Goal: Information Seeking & Learning: Learn about a topic

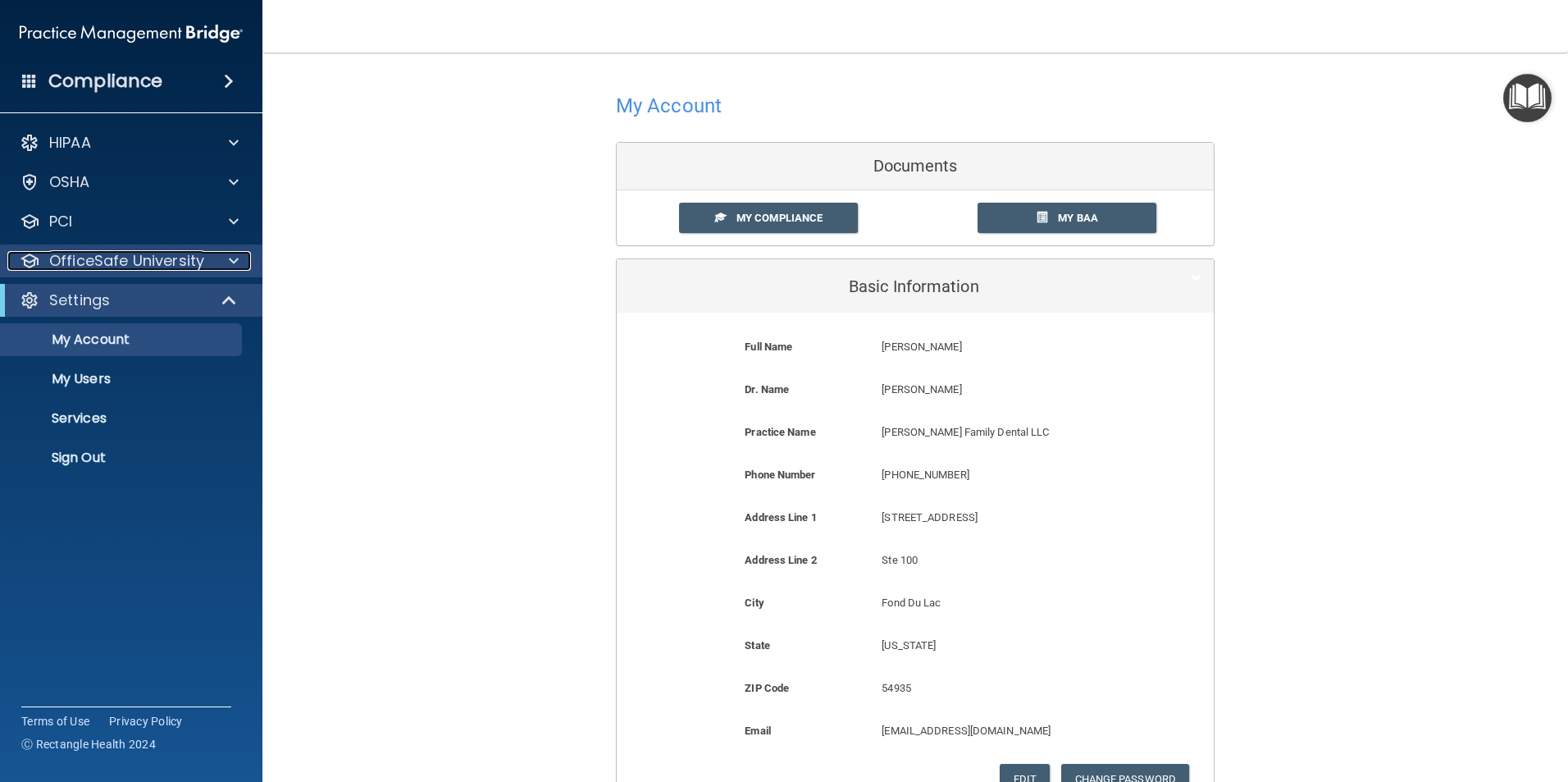
click at [130, 265] on p "OfficeSafe University" at bounding box center [127, 261] width 155 height 20
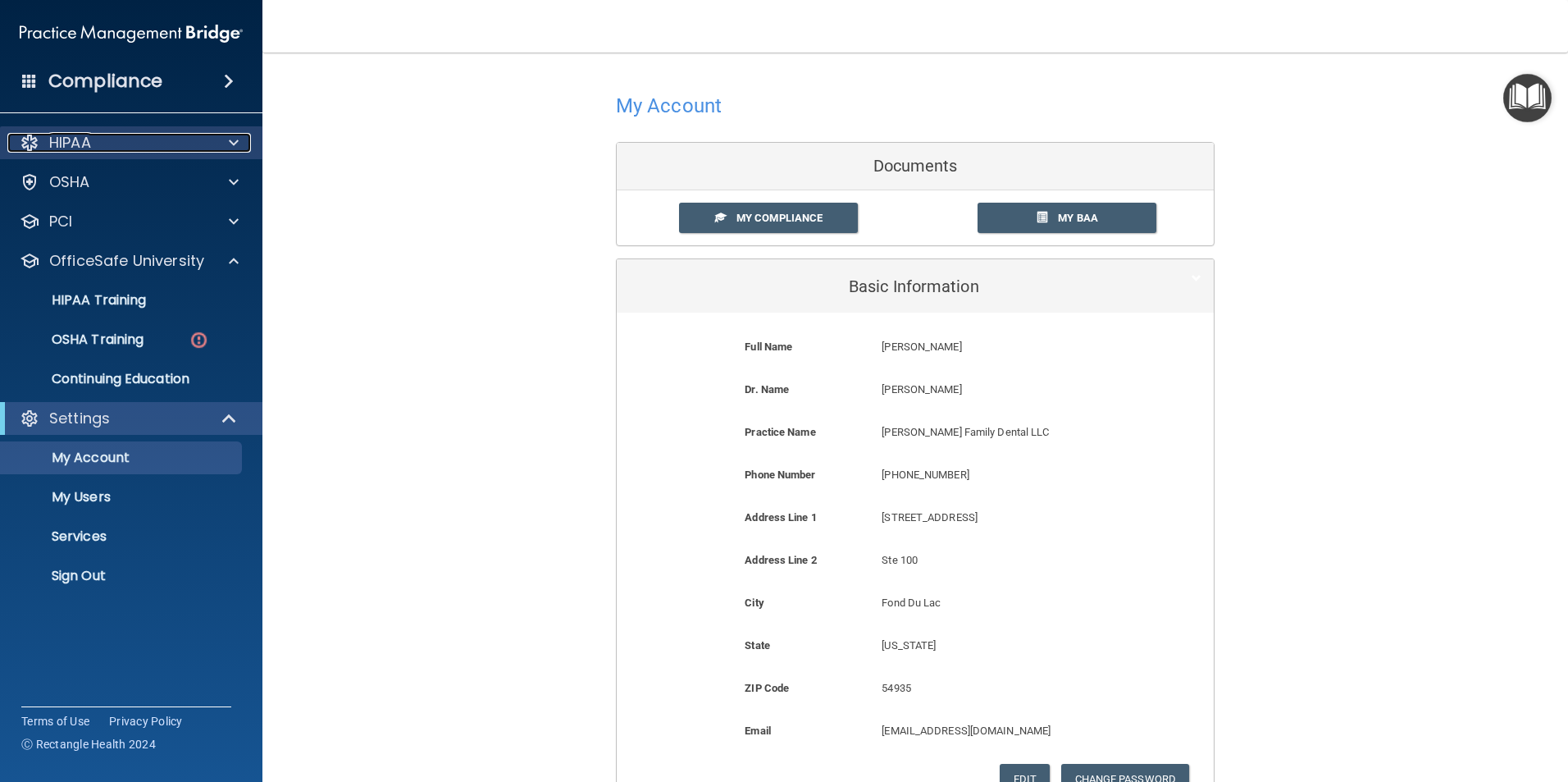
click at [123, 146] on div "HIPAA" at bounding box center [109, 143] width 204 height 20
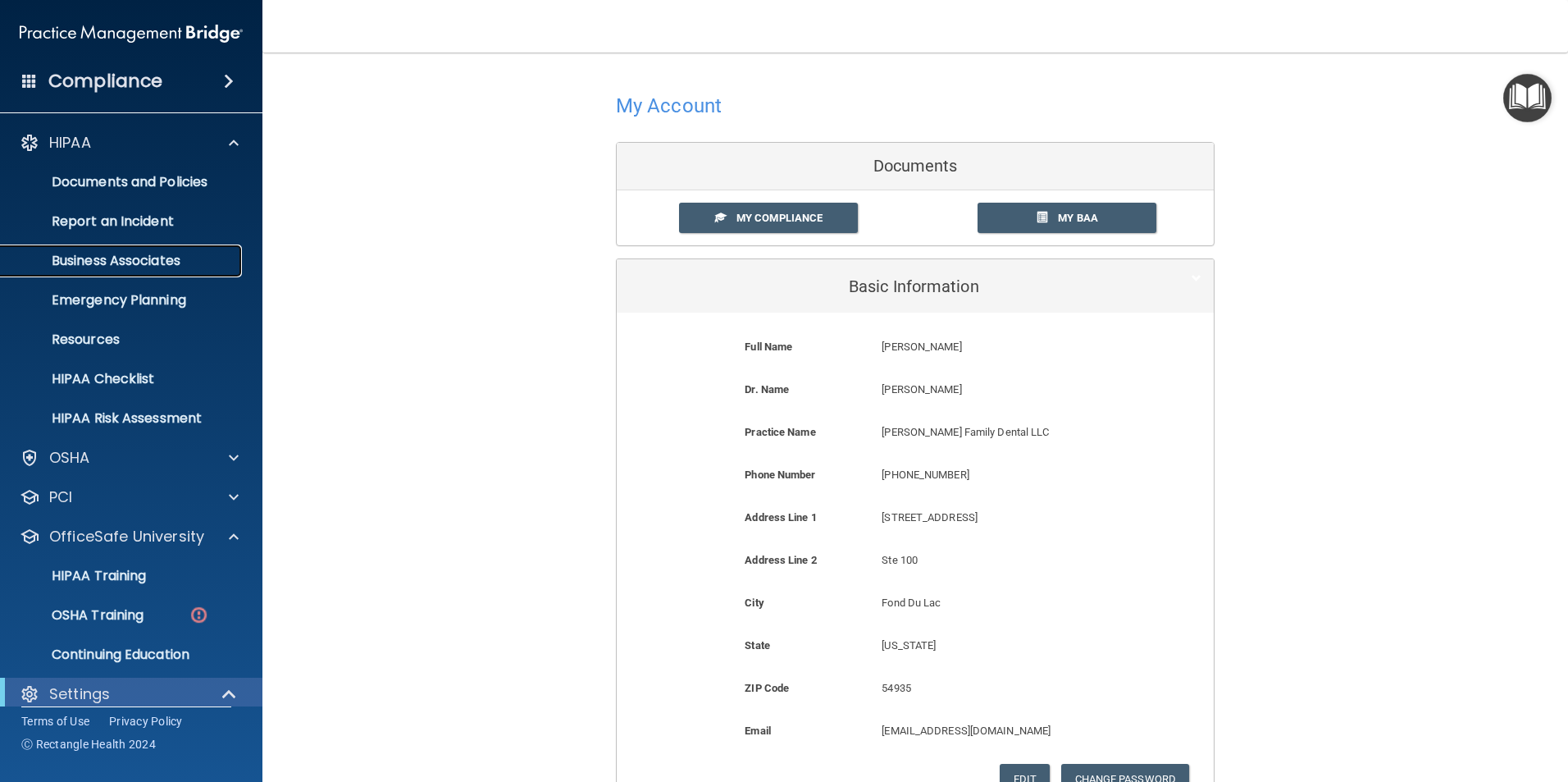
click at [110, 257] on p "Business Associates" at bounding box center [123, 260] width 224 height 17
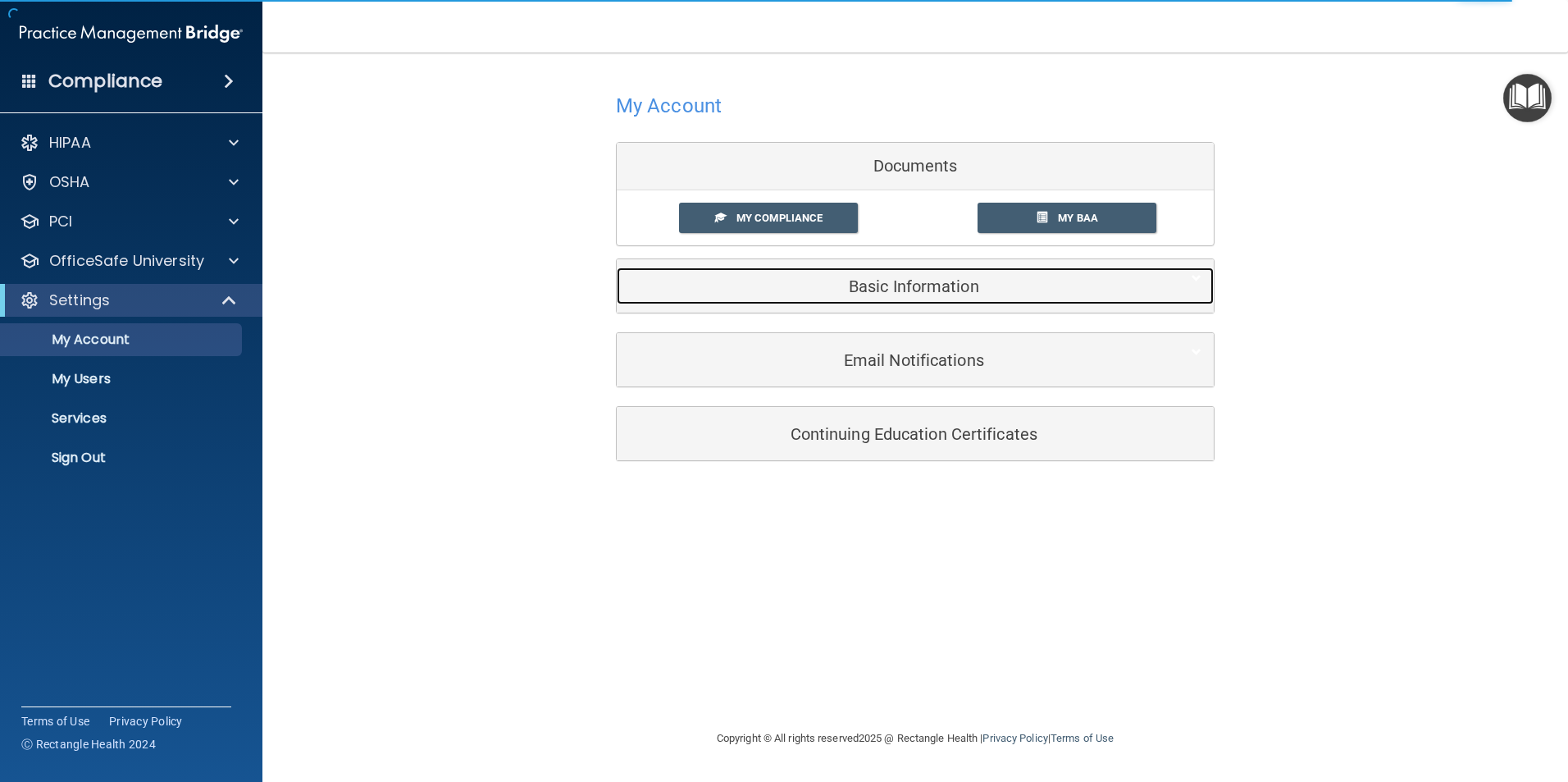
click at [936, 292] on h5 "Basic Information" at bounding box center [890, 286] width 522 height 18
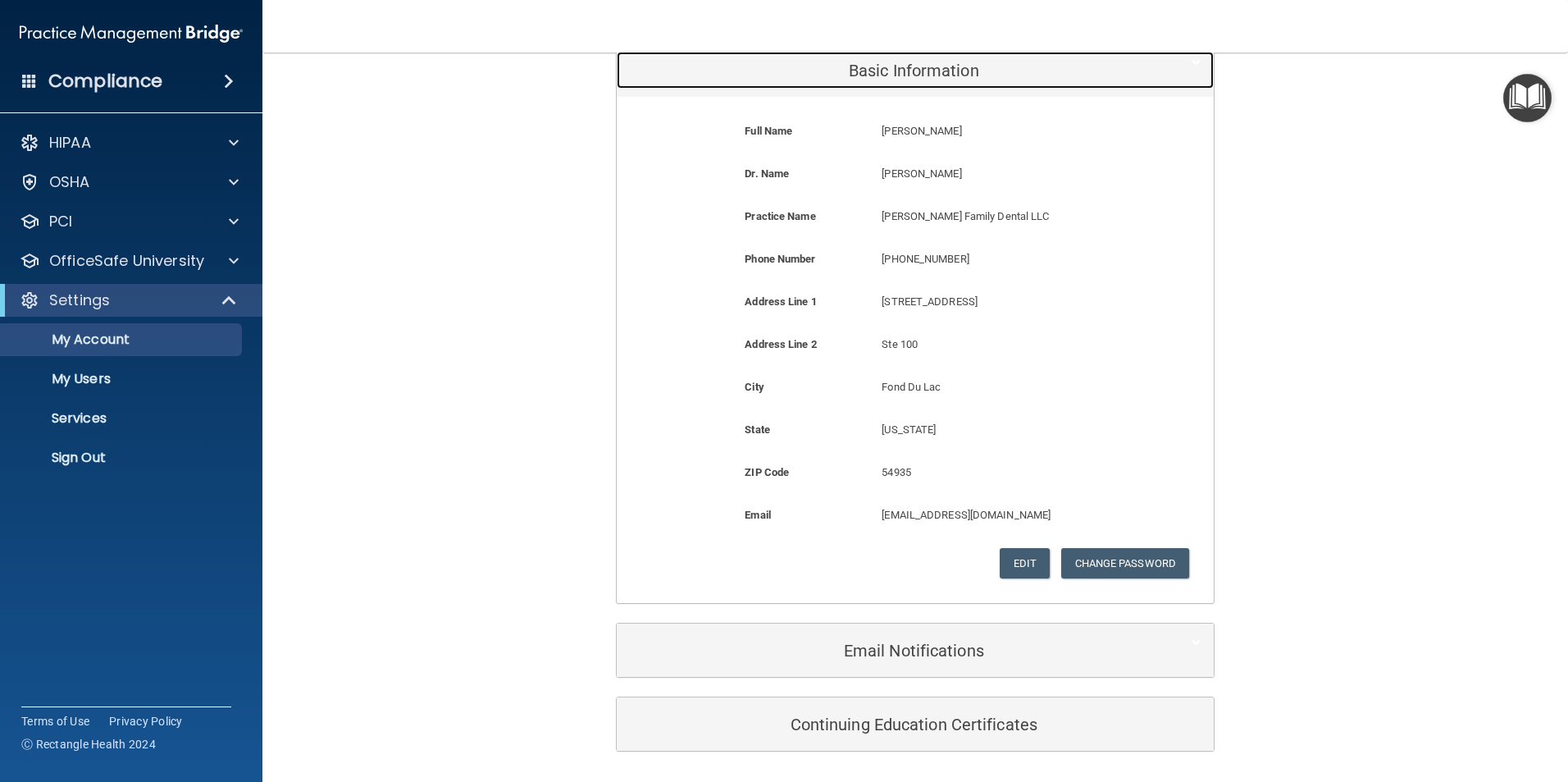
scroll to position [270, 0]
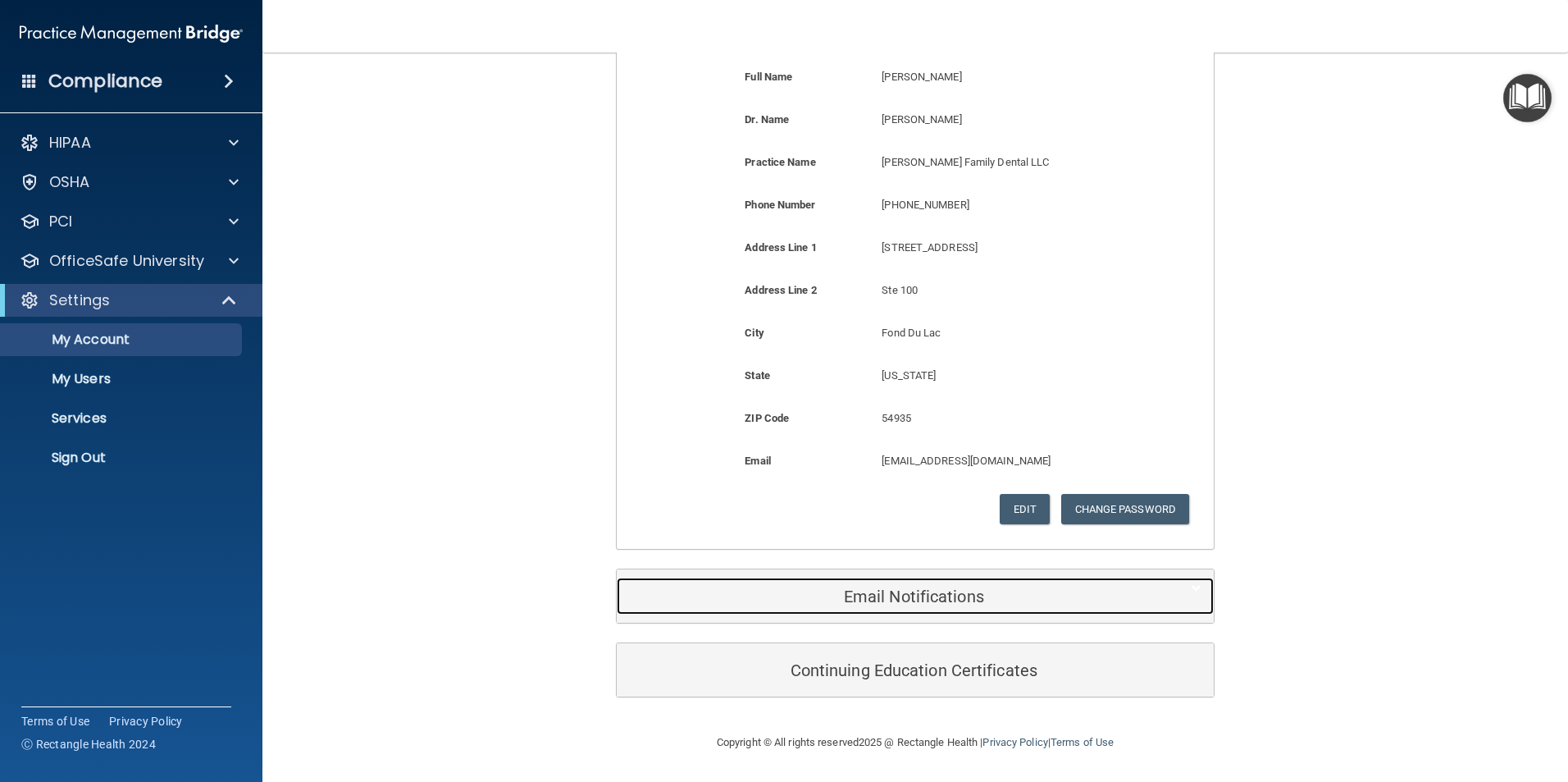
click at [893, 597] on h5 "Email Notifications" at bounding box center [890, 597] width 522 height 18
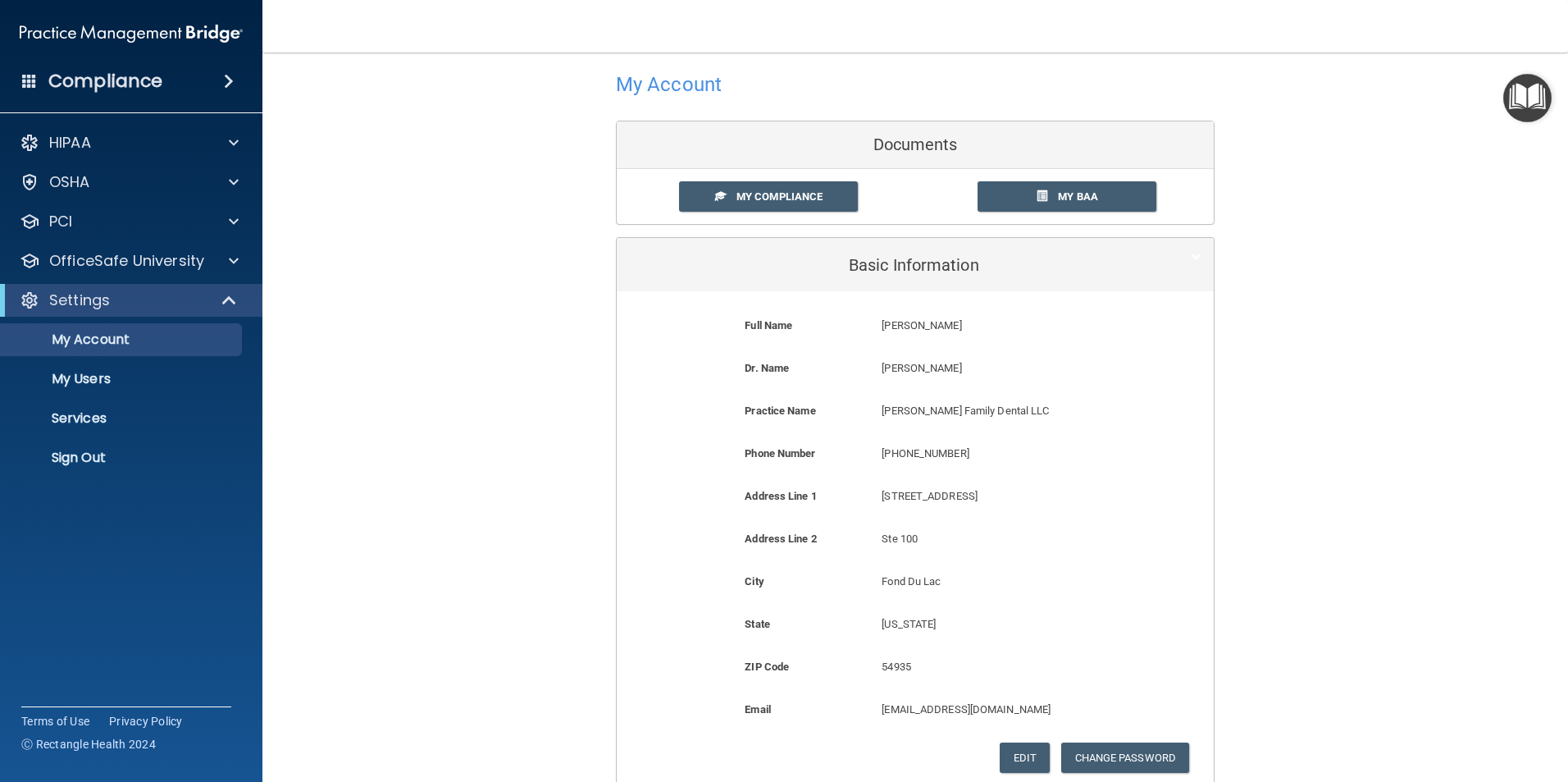
scroll to position [0, 0]
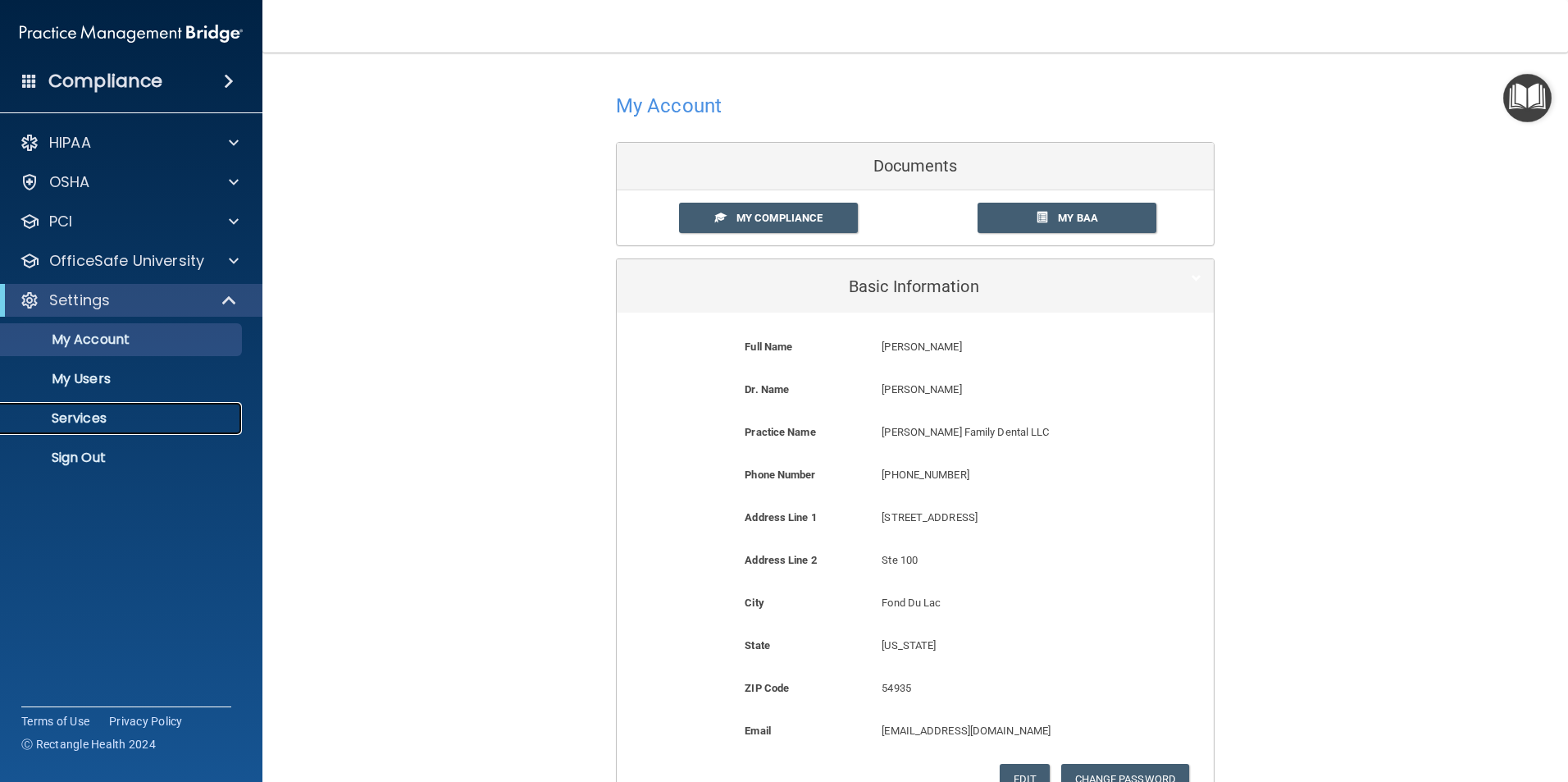
click at [103, 423] on p "Services" at bounding box center [123, 418] width 224 height 17
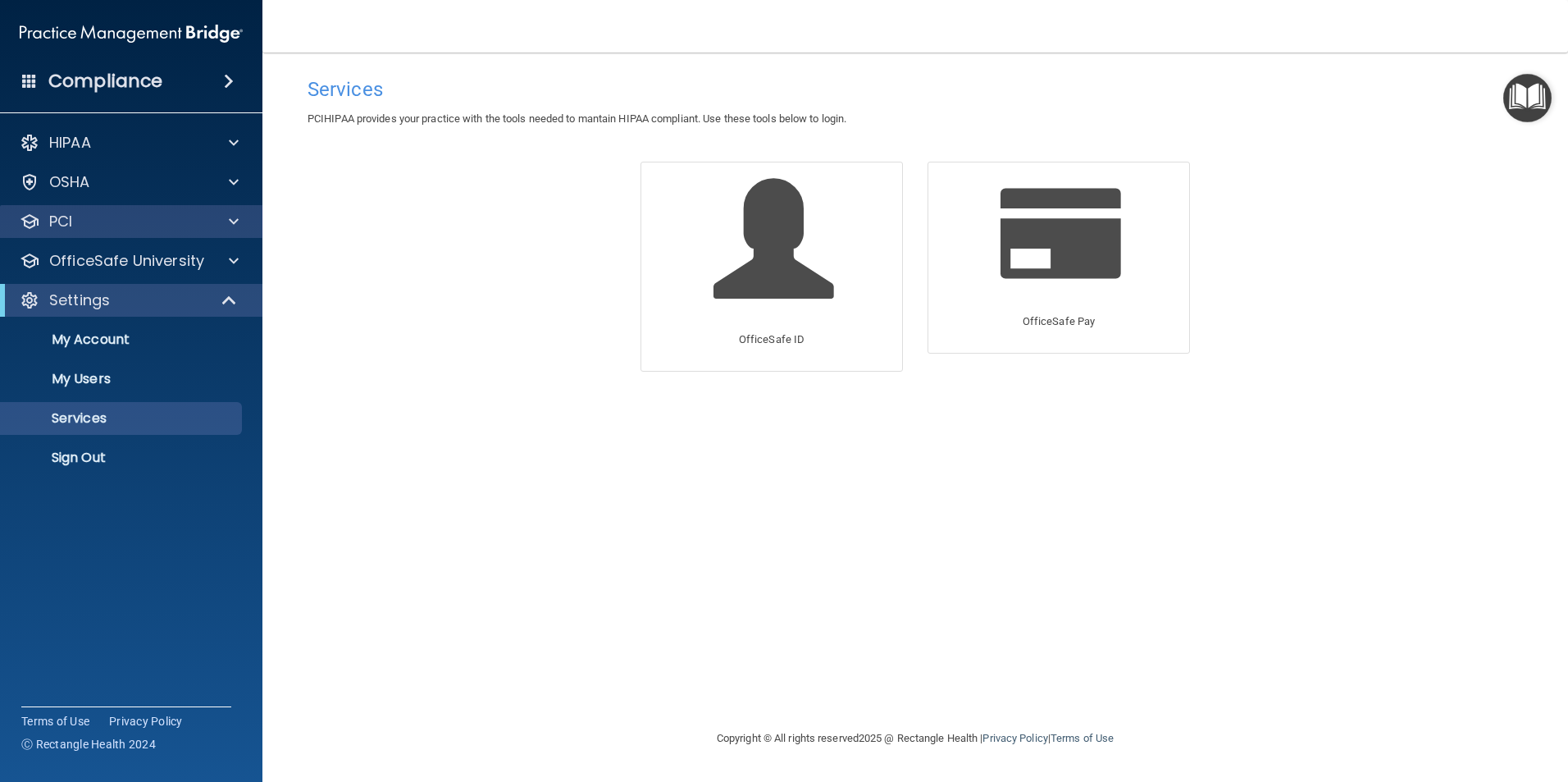
click at [119, 232] on div "PCI" at bounding box center [132, 221] width 263 height 33
